Goal: Task Accomplishment & Management: Manage account settings

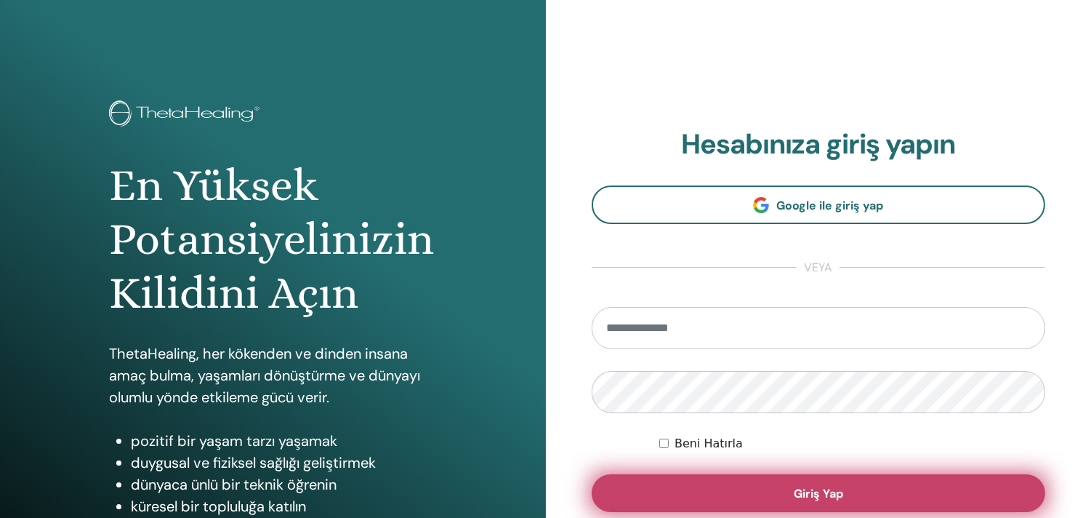
type input "**********"
click at [726, 478] on button "Giriş Yap" at bounding box center [819, 493] width 454 height 38
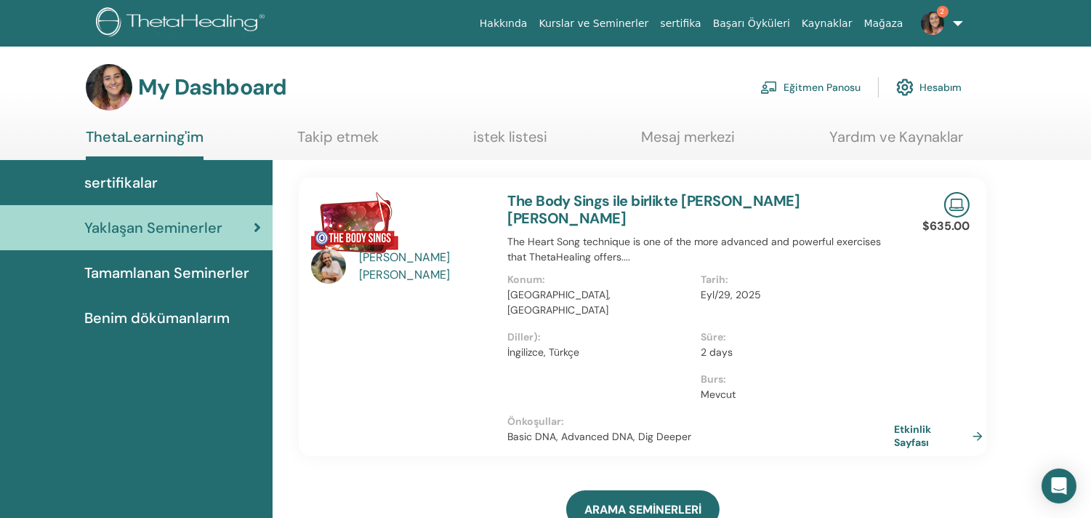
click at [816, 88] on link "Eğitmen Panosu" at bounding box center [810, 87] width 100 height 32
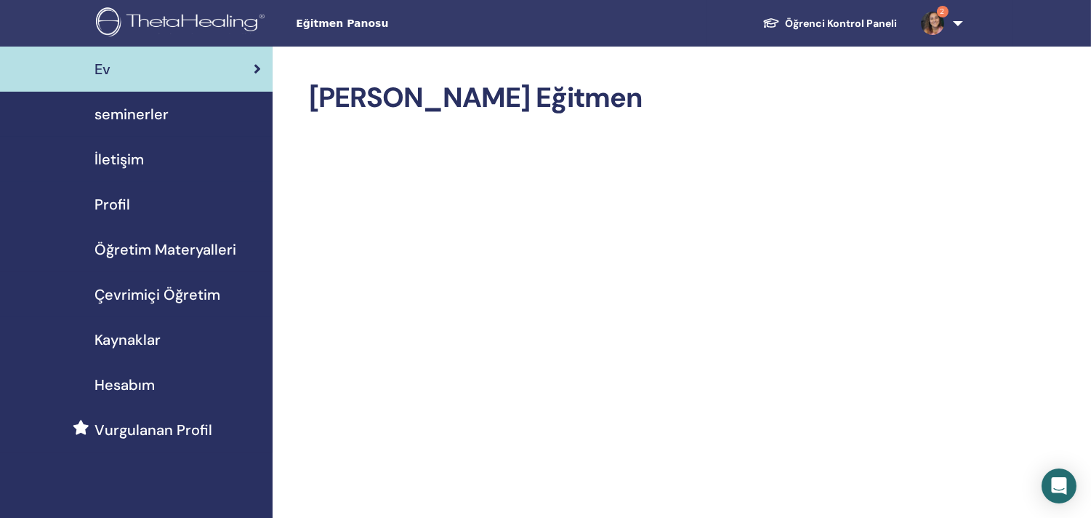
click at [150, 114] on span "seminerler" at bounding box center [132, 114] width 74 height 22
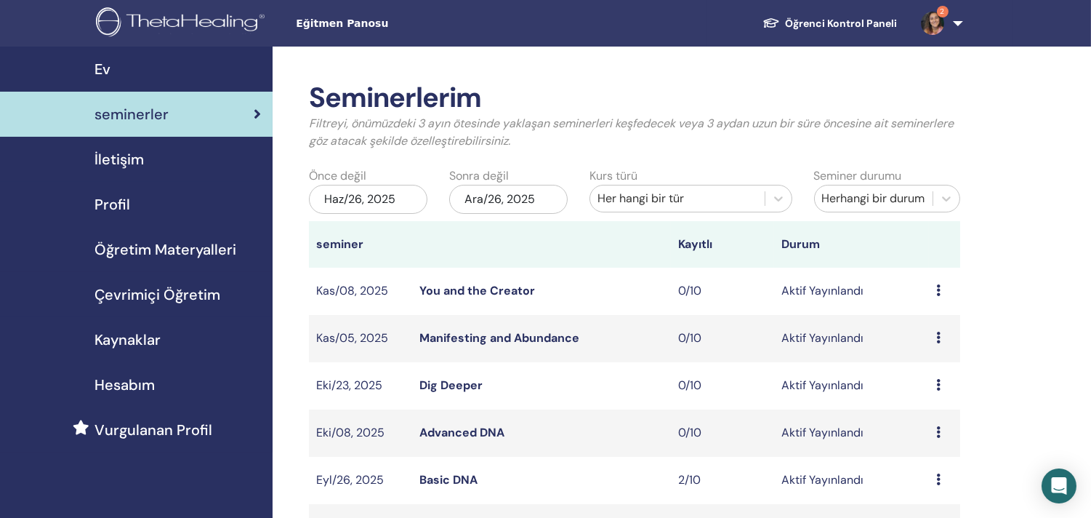
click at [462, 475] on link "Basic DNA" at bounding box center [448, 479] width 58 height 15
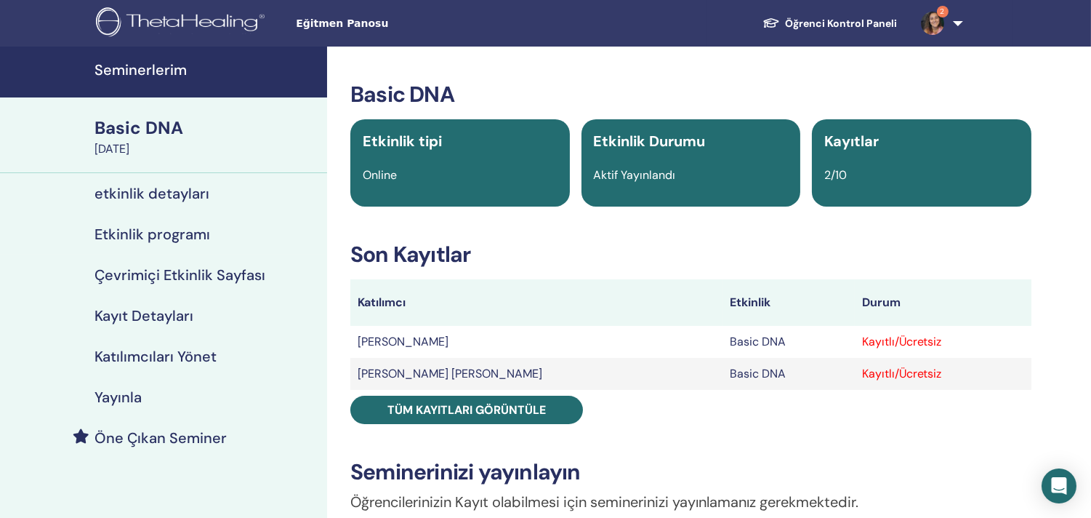
click at [862, 338] on div "Kayıtlı/Ücretsiz" at bounding box center [943, 341] width 162 height 17
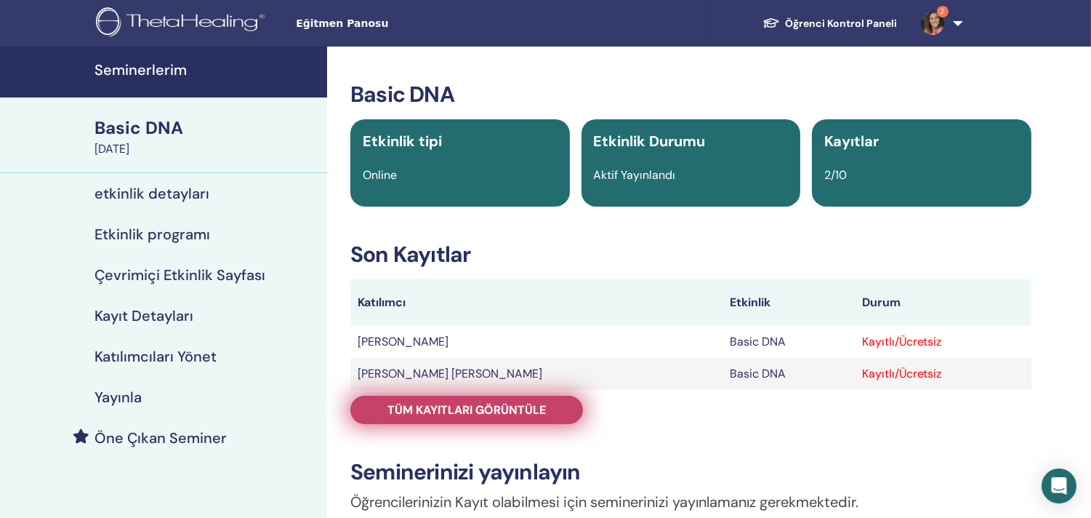
click at [477, 406] on span "Tüm kayıtları görüntüle" at bounding box center [467, 409] width 158 height 15
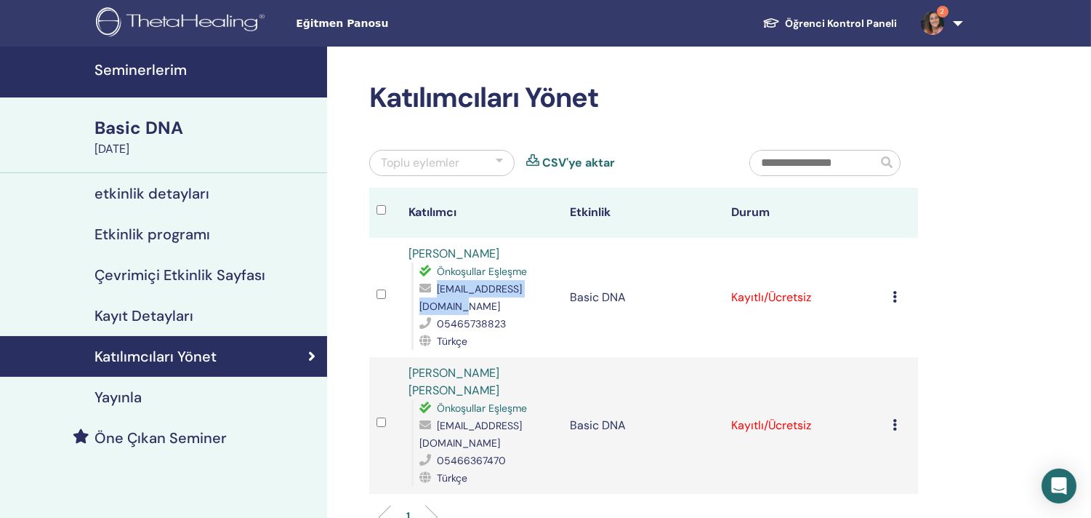
drag, startPoint x: 419, startPoint y: 309, endPoint x: 549, endPoint y: 308, distance: 129.4
click at [549, 308] on div "beyzayavuz70@icloud.com" at bounding box center [487, 297] width 136 height 35
copy span "beyzayavuz70@icloud.com"
drag, startPoint x: 437, startPoint y: 409, endPoint x: 539, endPoint y: 402, distance: 102.7
click at [522, 419] on span "esilakarali@gmail.com" at bounding box center [470, 434] width 103 height 31
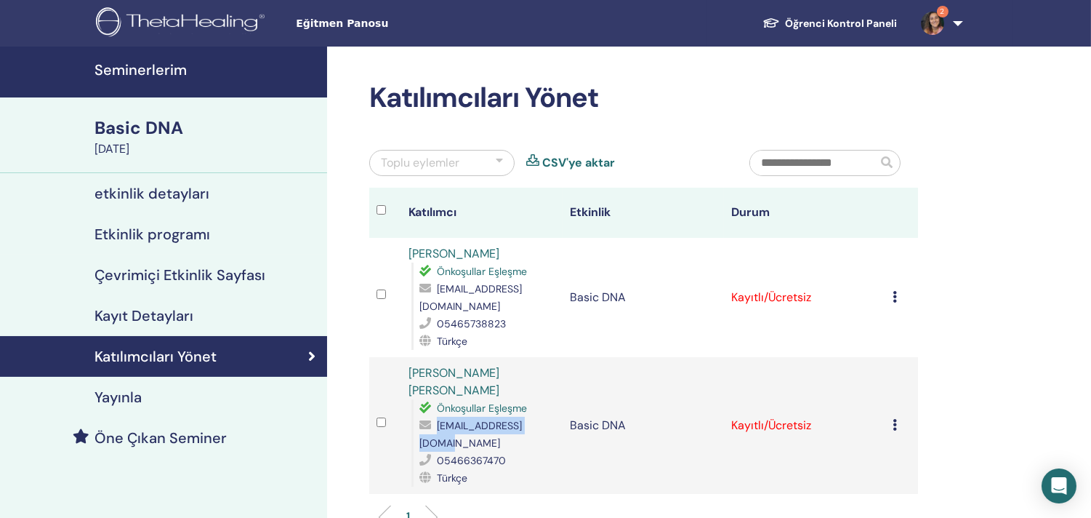
copy span "esilakarali@gmail.com"
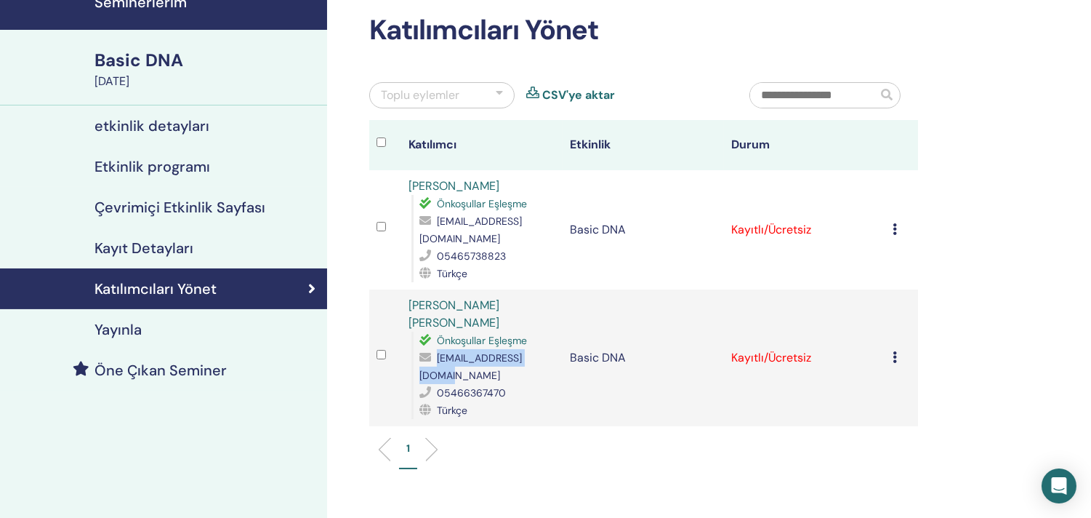
scroll to position [66, 0]
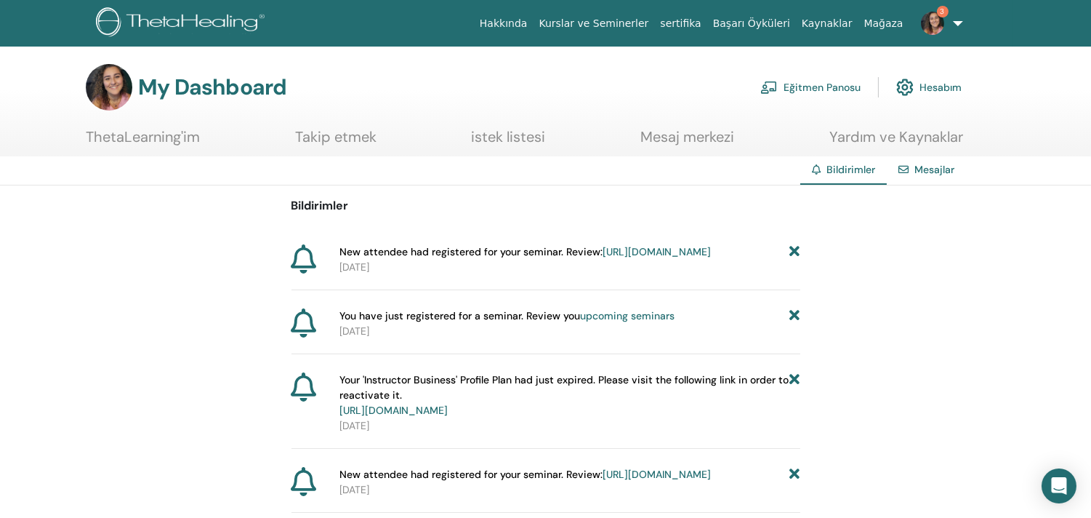
click at [660, 258] on link "https://member.thetahealing.com/instructor/seminar/375776/attendees" at bounding box center [657, 251] width 108 height 13
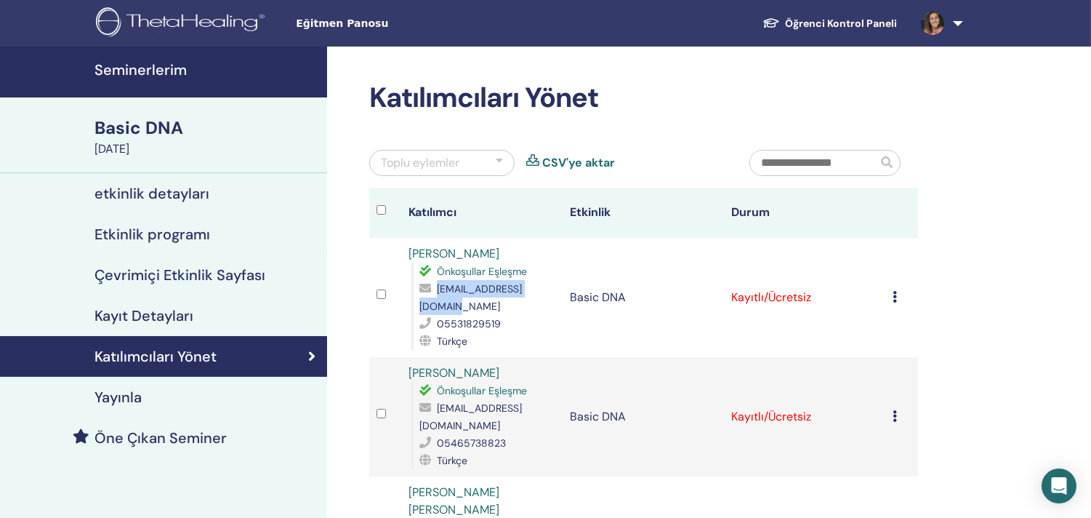
drag, startPoint x: 419, startPoint y: 306, endPoint x: 541, endPoint y: 308, distance: 121.4
click at [522, 308] on span "[EMAIL_ADDRESS][DOMAIN_NAME]" at bounding box center [470, 297] width 103 height 31
copy span "[EMAIL_ADDRESS][DOMAIN_NAME]"
